Goal: Information Seeking & Learning: Learn about a topic

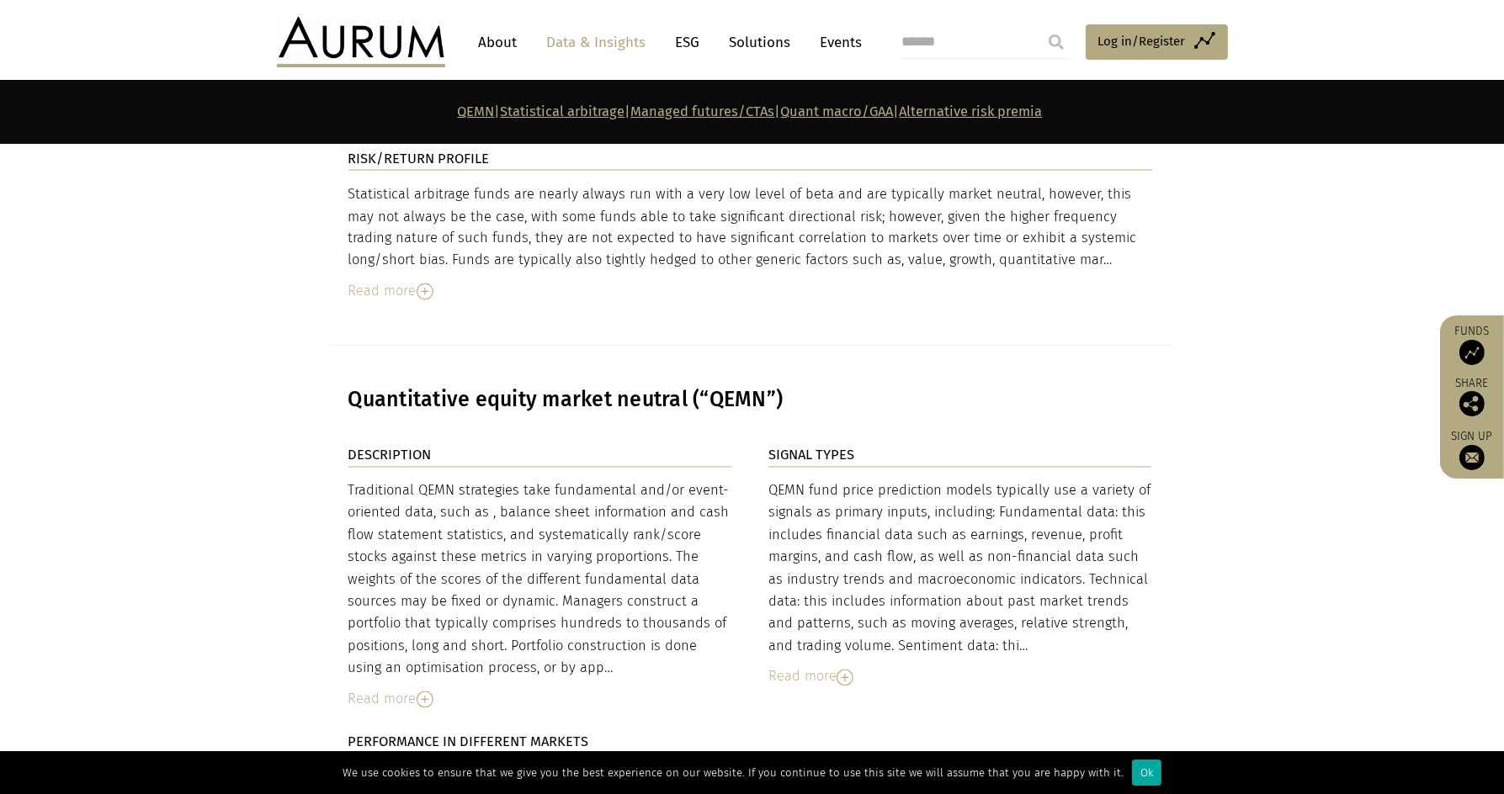
scroll to position [3141, 0]
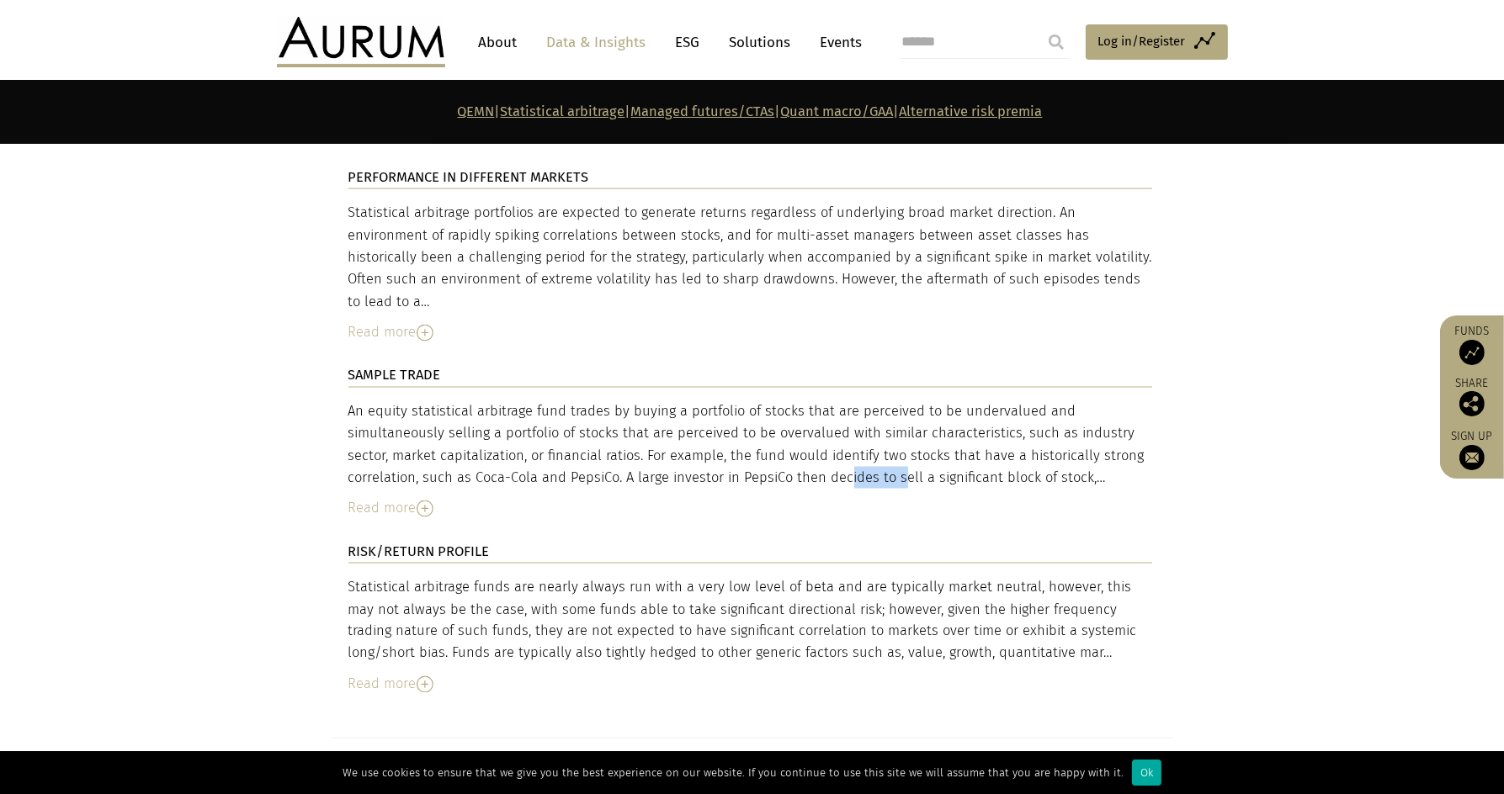
drag, startPoint x: 755, startPoint y: 440, endPoint x: 828, endPoint y: 441, distance: 73.2
click at [820, 441] on div "An equity statistical arbitrage fund trades by buying a portfolio of stocks tha…" at bounding box center [750, 445] width 804 height 89
click at [866, 443] on div "An equity statistical arbitrage fund trades by buying a portfolio of stocks tha…" at bounding box center [750, 445] width 804 height 89
click at [424, 501] on img at bounding box center [425, 509] width 17 height 17
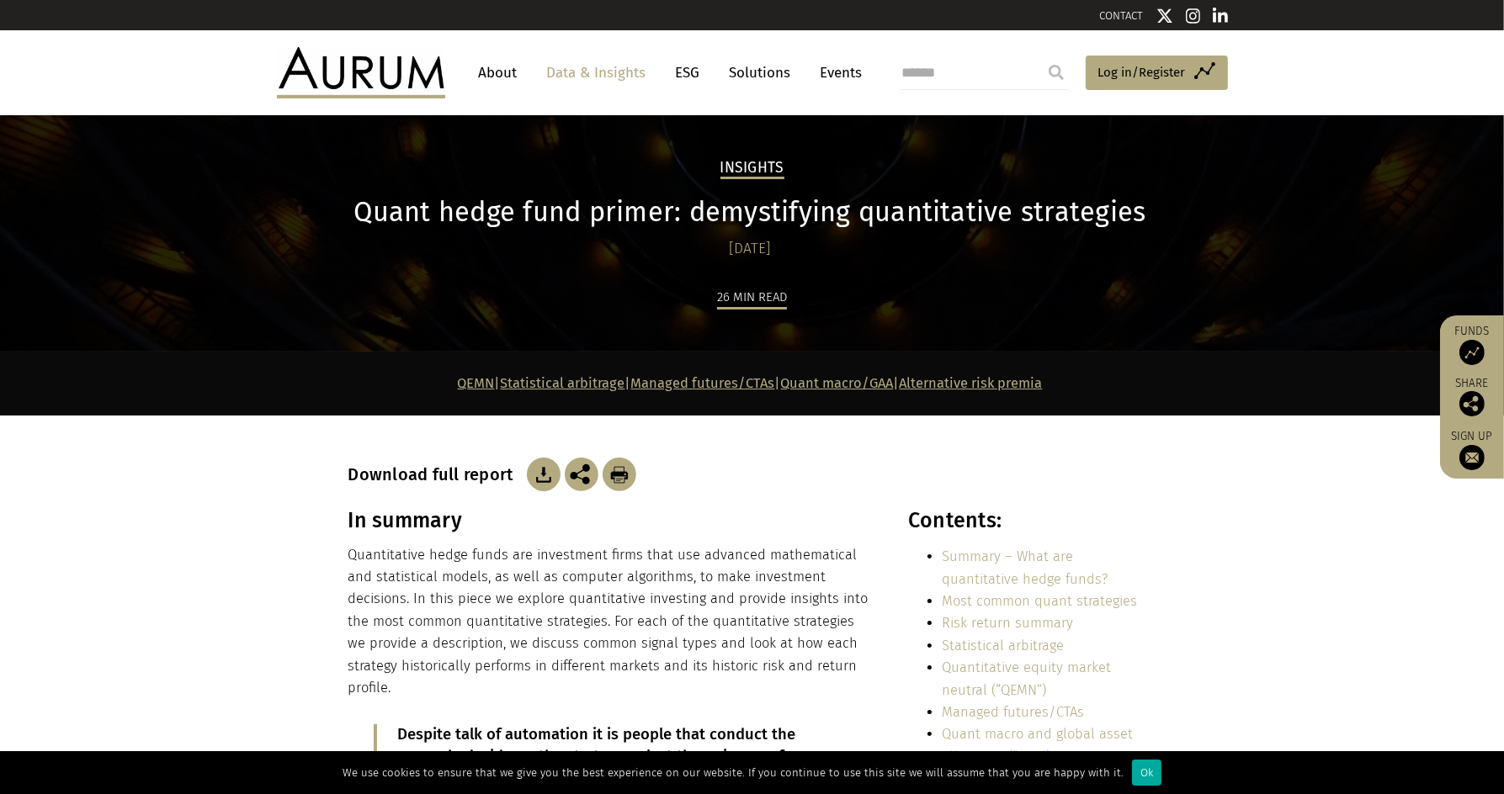
scroll to position [9192, 0]
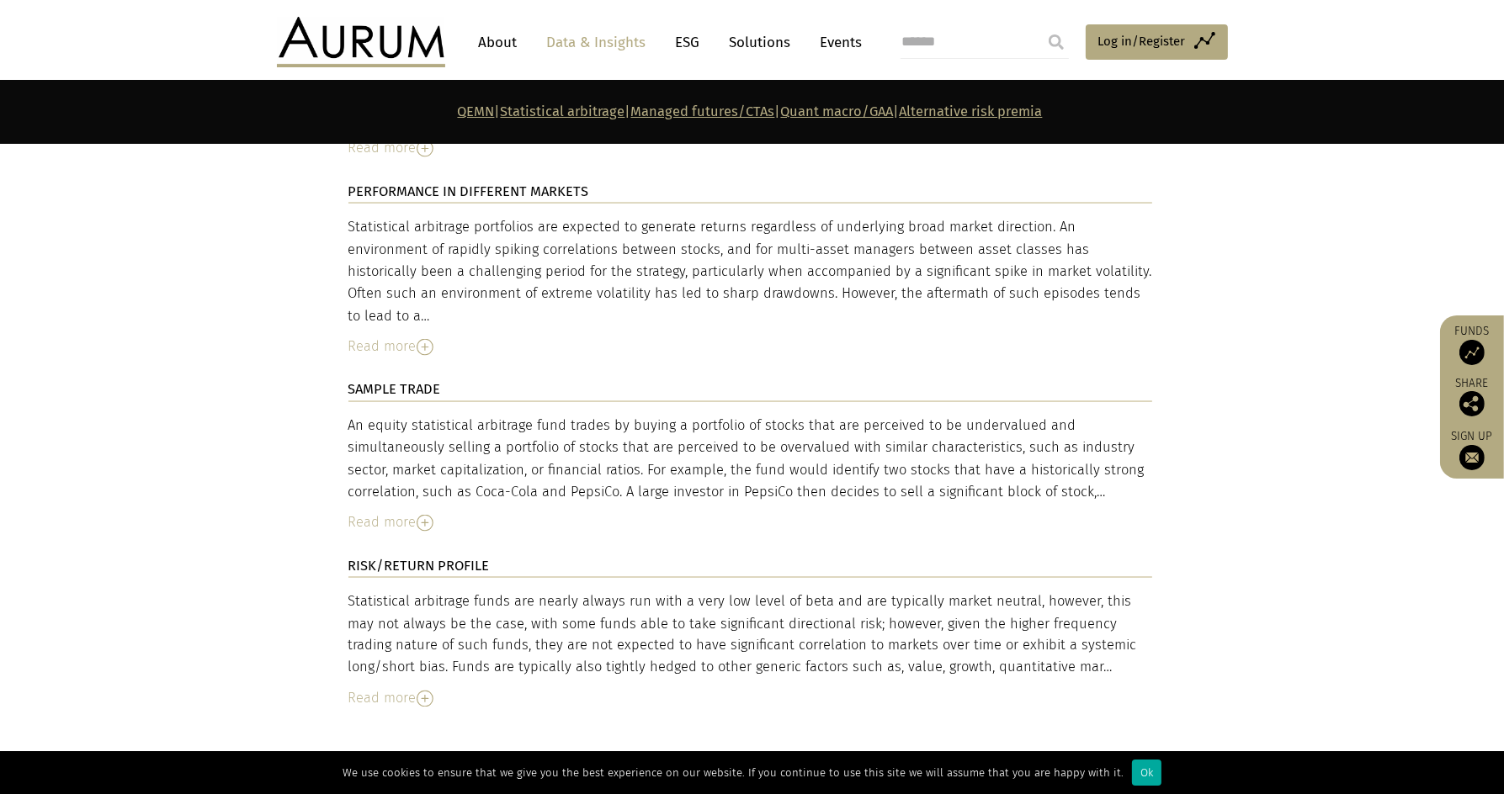
scroll to position [3659, 0]
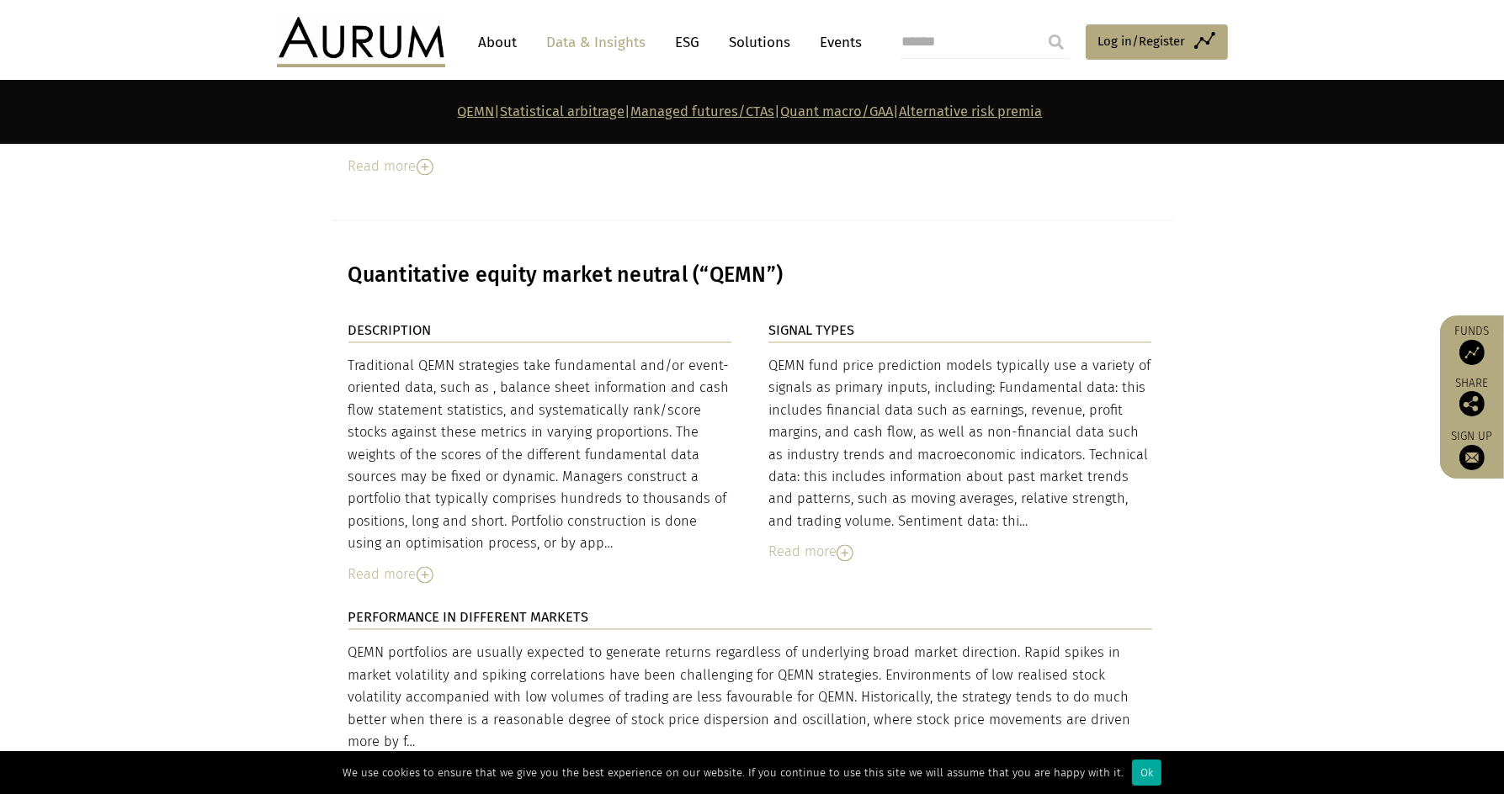
click at [844, 545] on img at bounding box center [844, 553] width 17 height 17
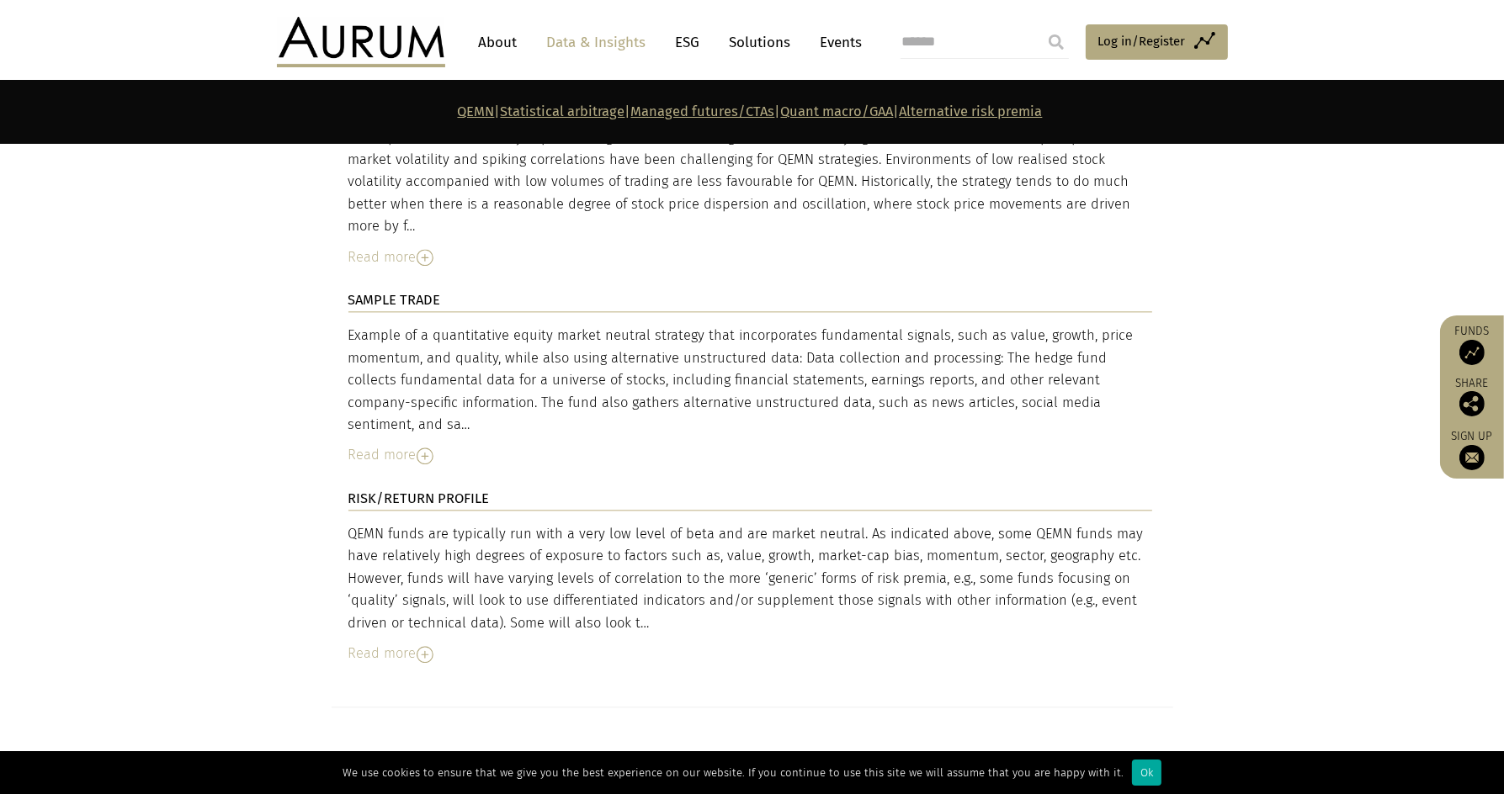
scroll to position [4837, 0]
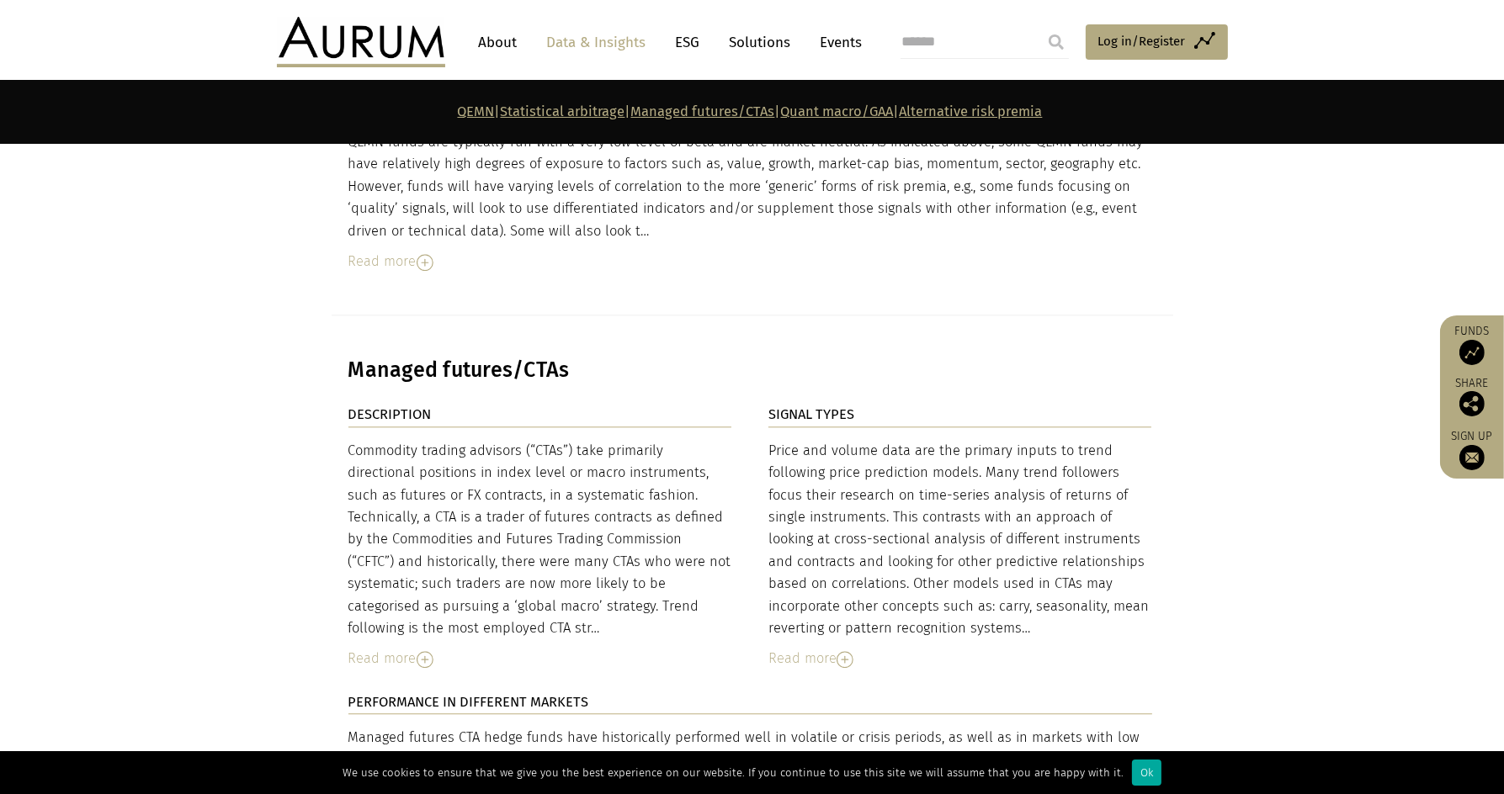
click at [841, 651] on img at bounding box center [844, 659] width 17 height 17
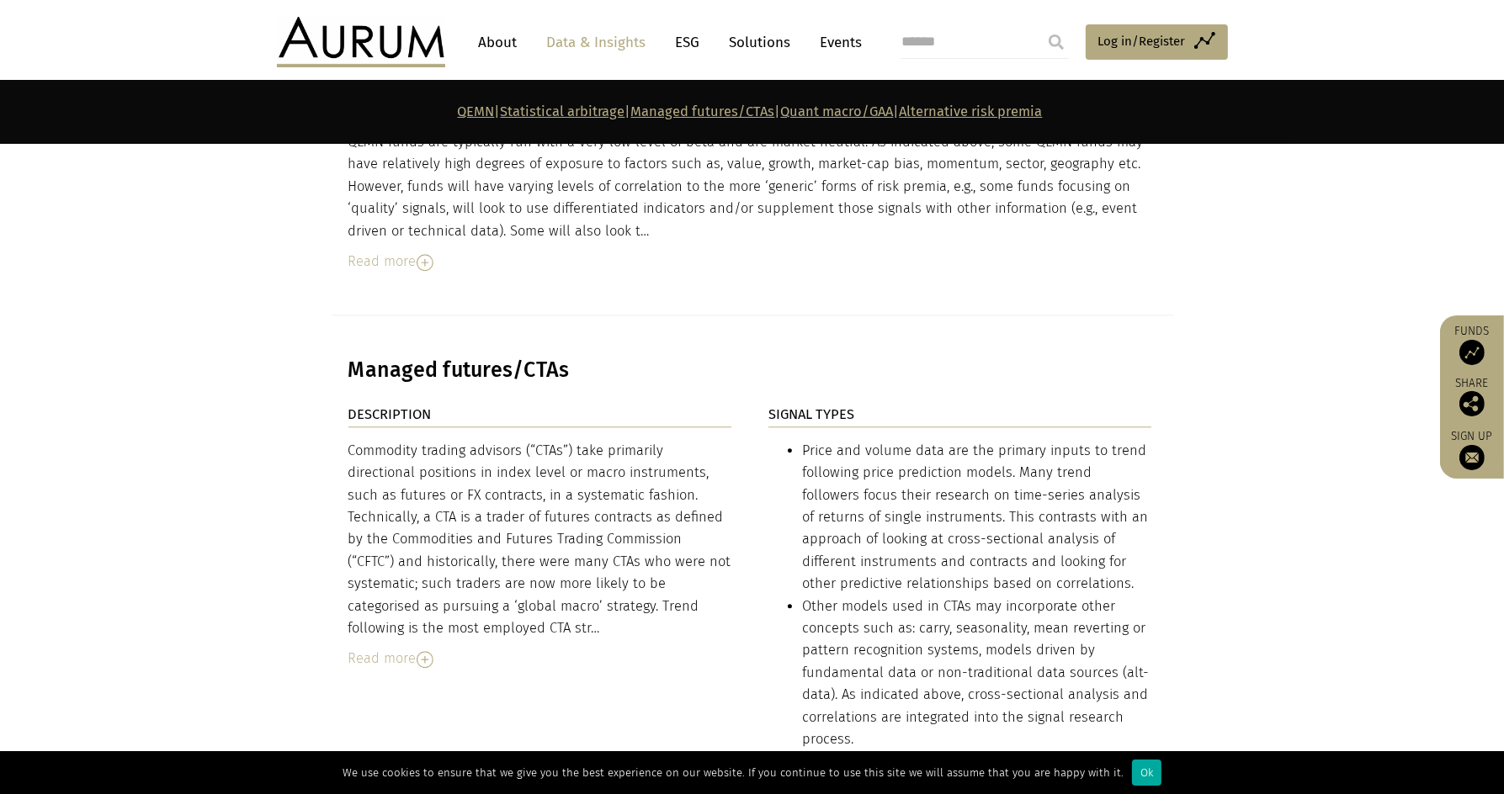
click at [420, 651] on img at bounding box center [425, 659] width 17 height 17
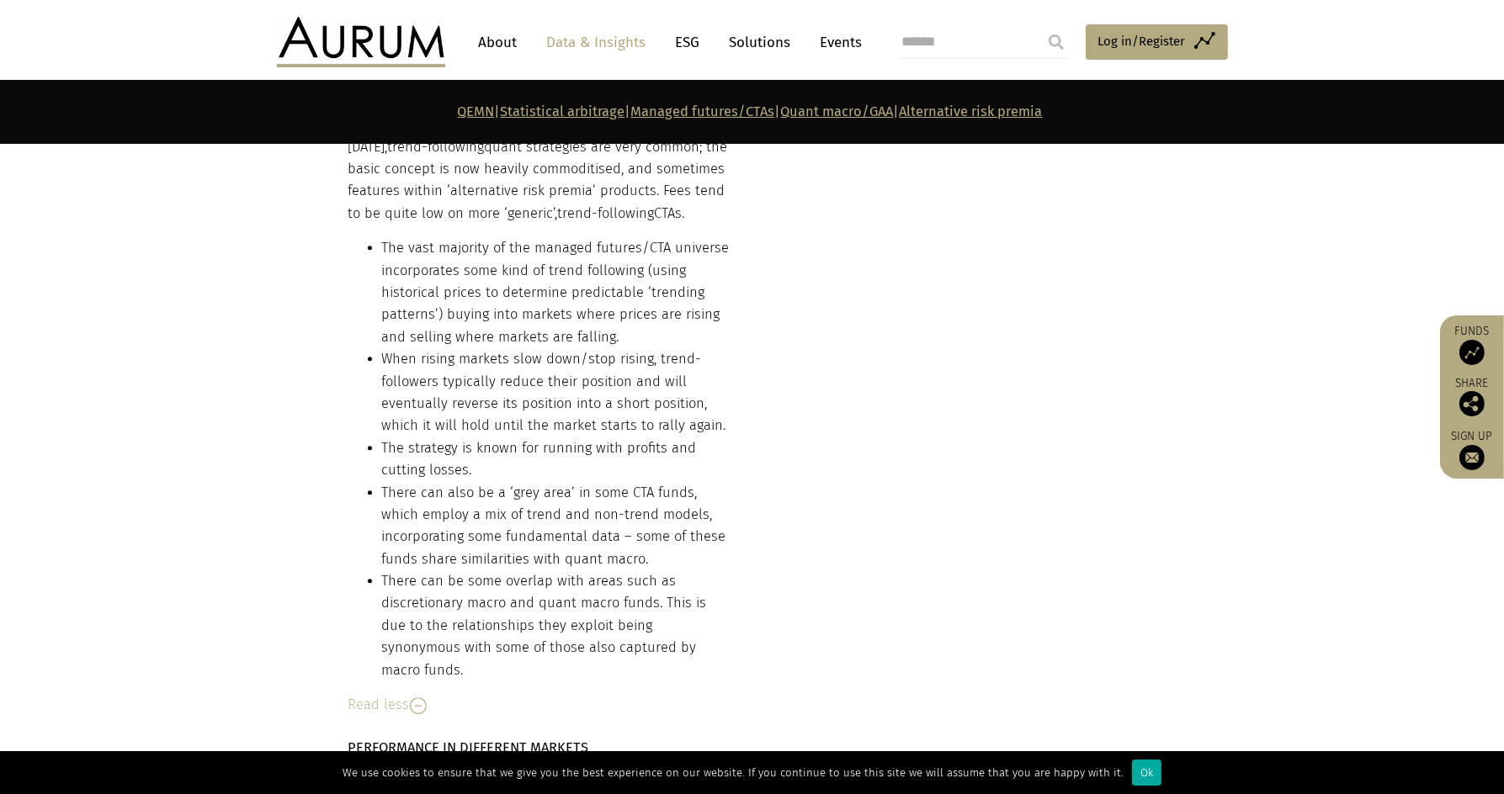
scroll to position [6015, 0]
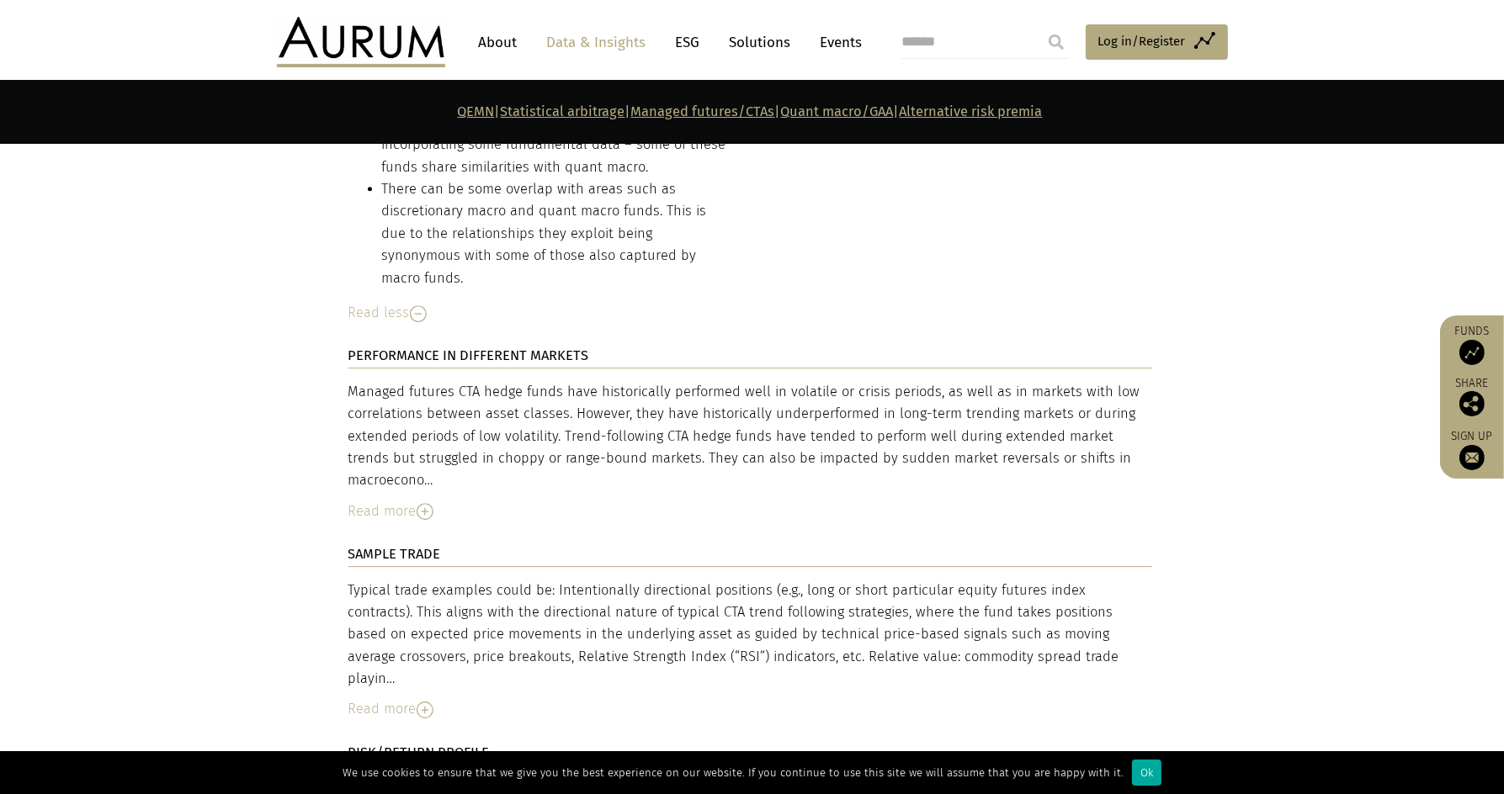
click at [427, 503] on img at bounding box center [425, 511] width 17 height 17
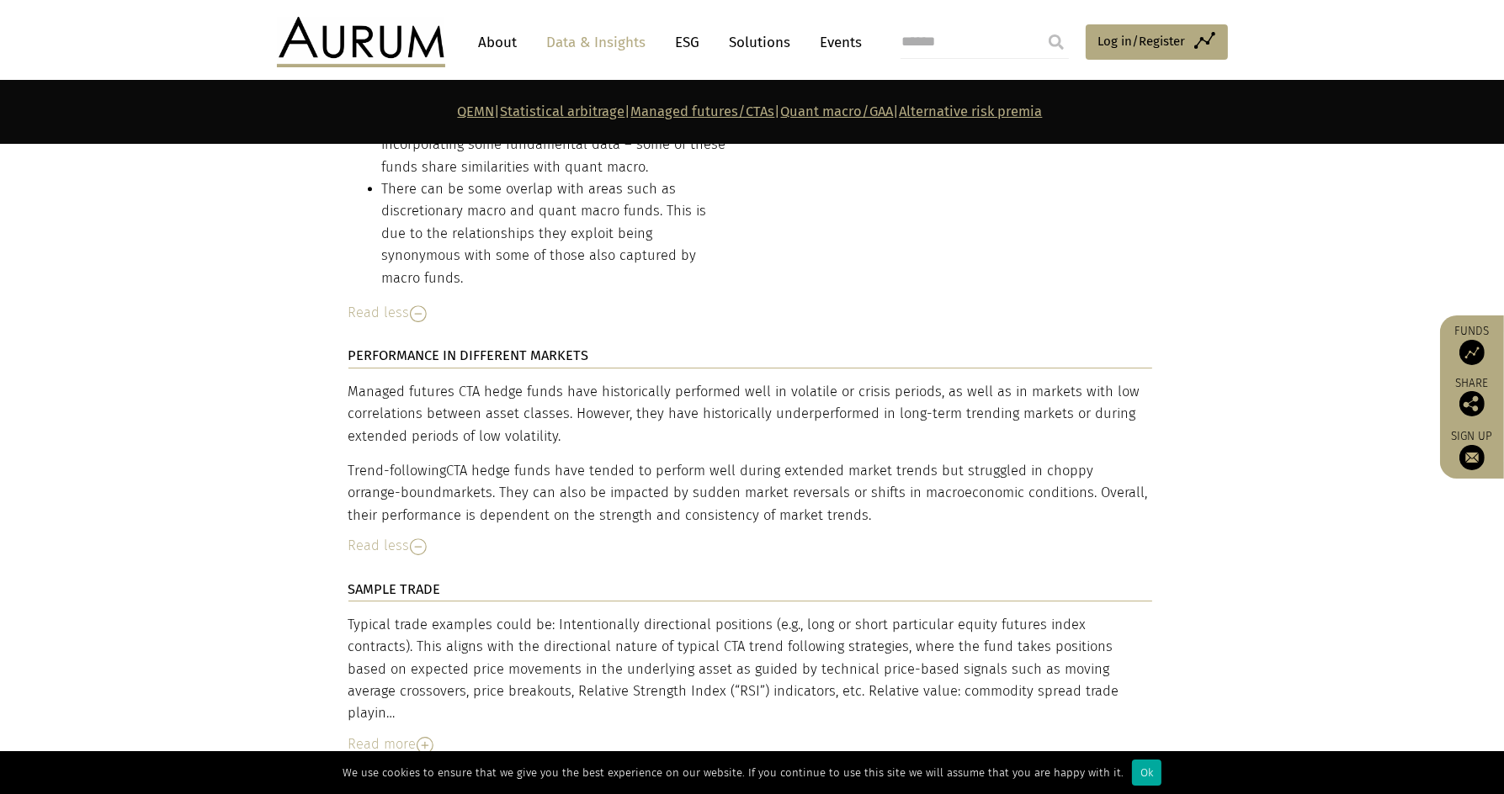
scroll to position [6409, 0]
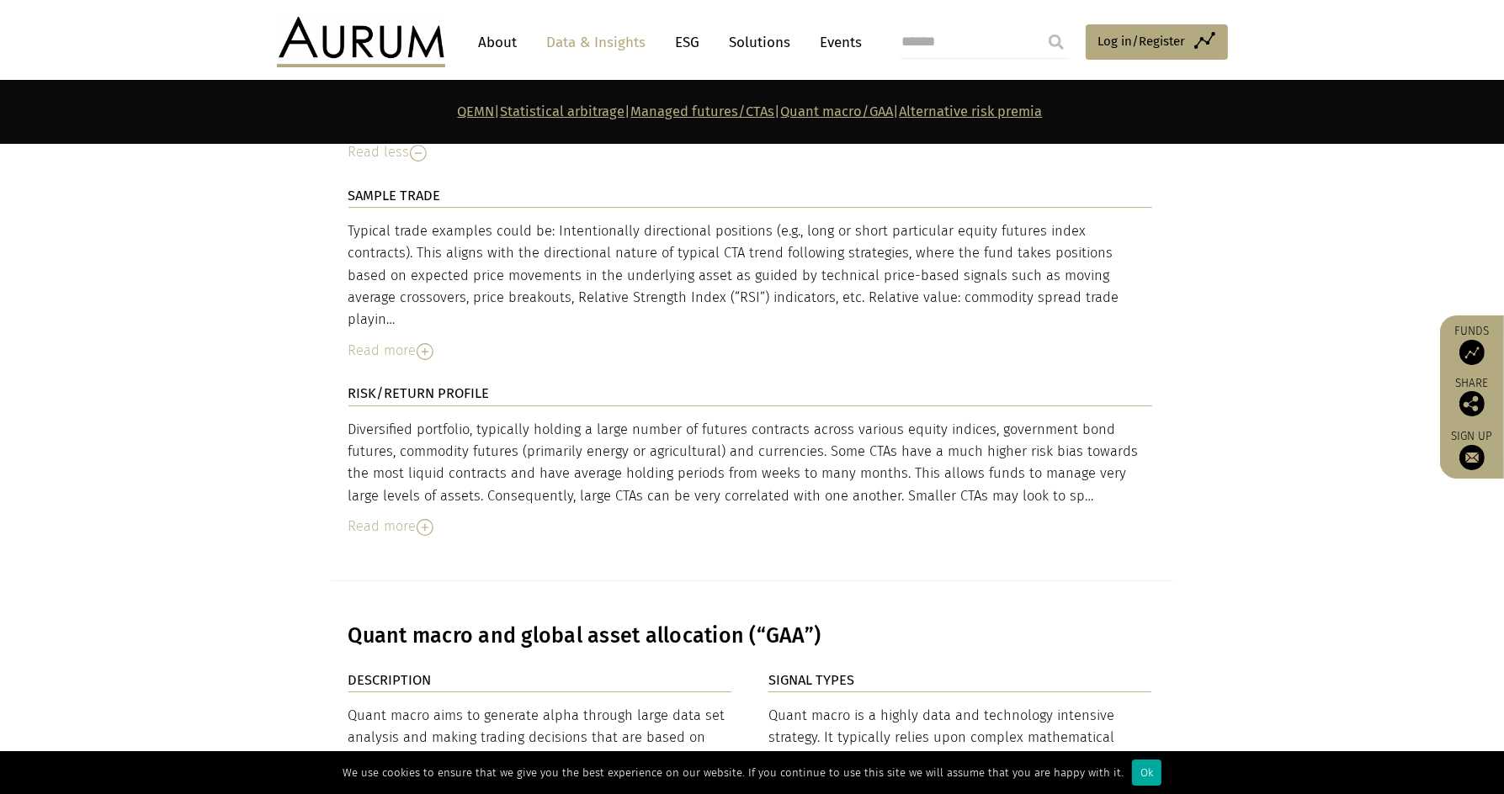
click at [430, 519] on img at bounding box center [425, 527] width 17 height 17
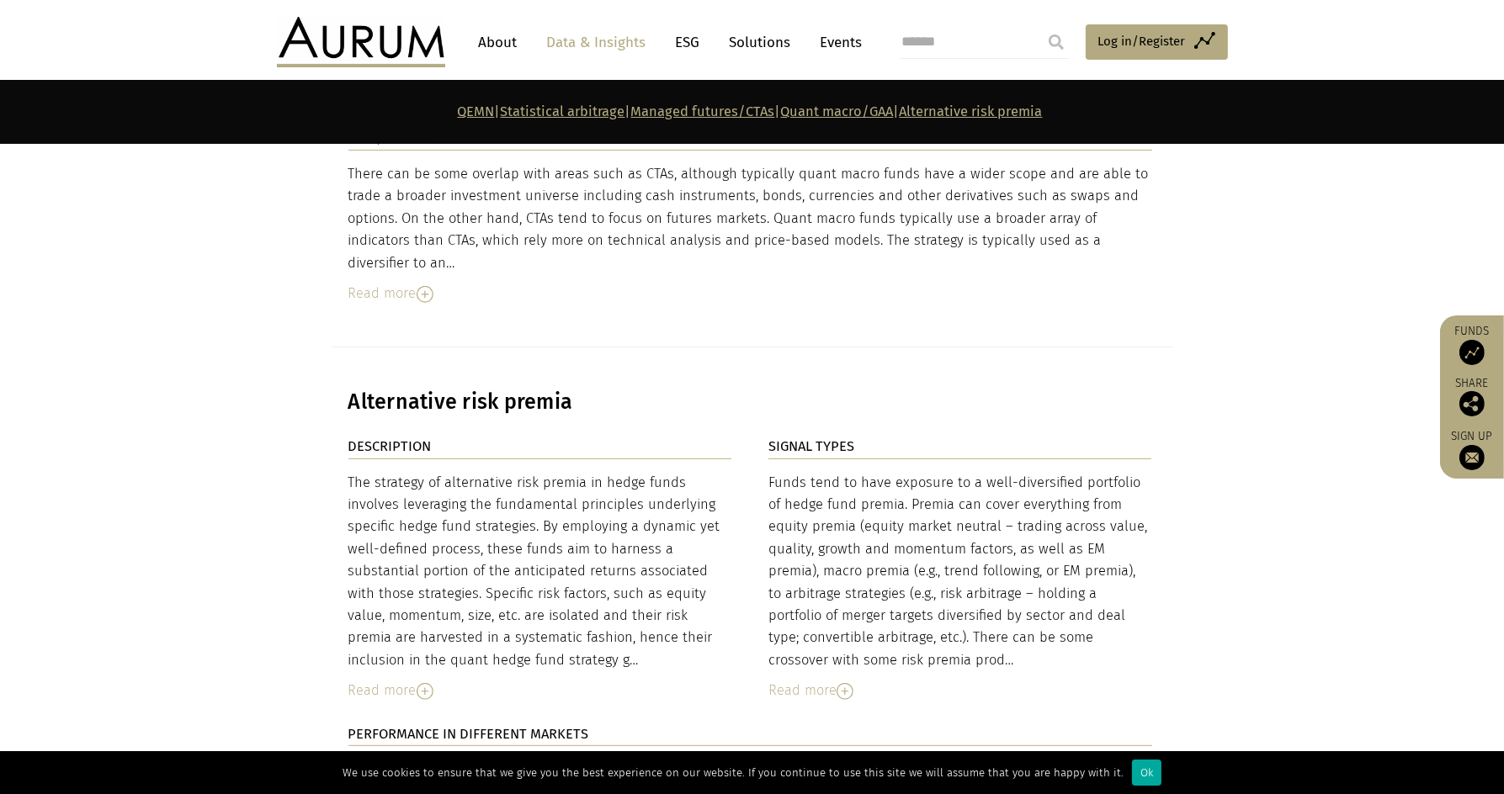
scroll to position [8119, 0]
